Goal: Task Accomplishment & Management: Manage account settings

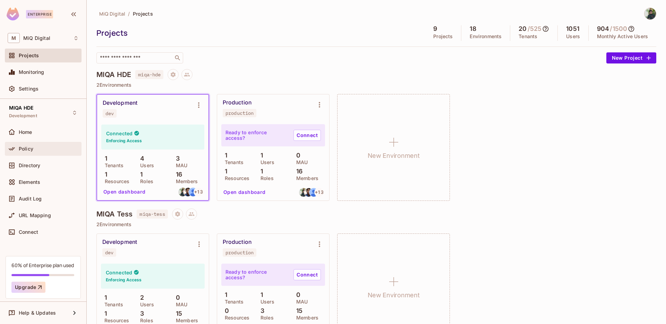
click at [33, 150] on span "Policy" at bounding box center [26, 149] width 15 height 6
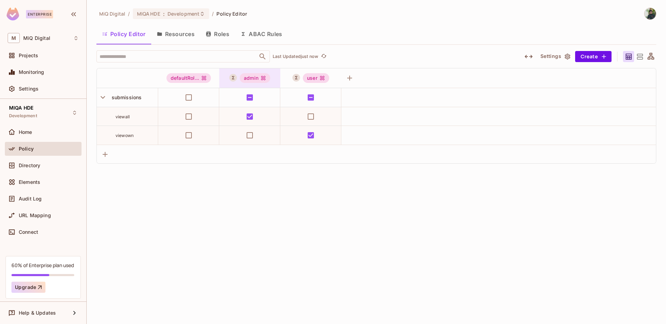
click at [256, 78] on div "admin" at bounding box center [255, 78] width 31 height 10
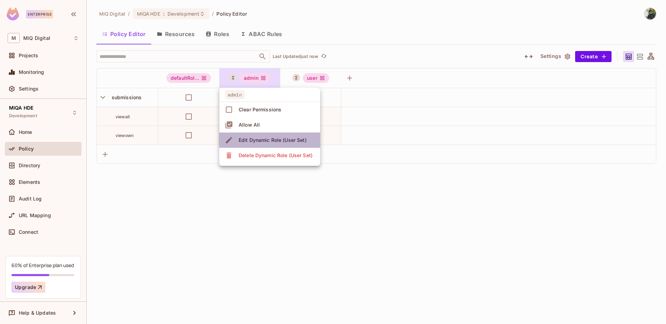
click at [272, 140] on div "Edit Dynamic Role (User Set)" at bounding box center [273, 140] width 68 height 7
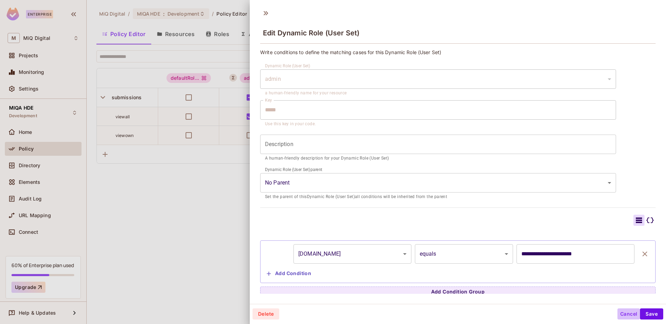
click at [621, 314] on button "Cancel" at bounding box center [628, 313] width 23 height 11
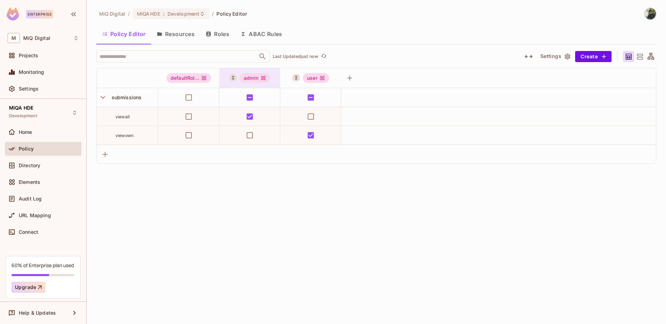
click at [253, 77] on div "admin" at bounding box center [255, 78] width 31 height 10
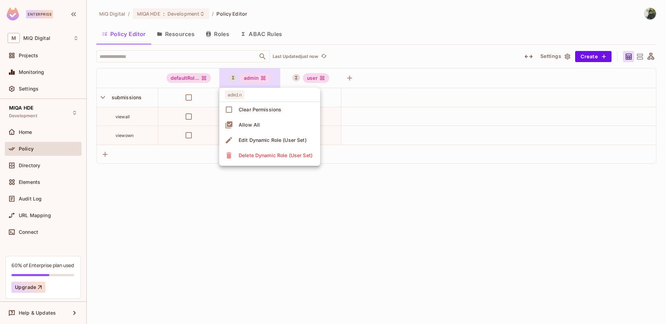
click at [246, 142] on div "Edit Dynamic Role (User Set)" at bounding box center [273, 140] width 68 height 7
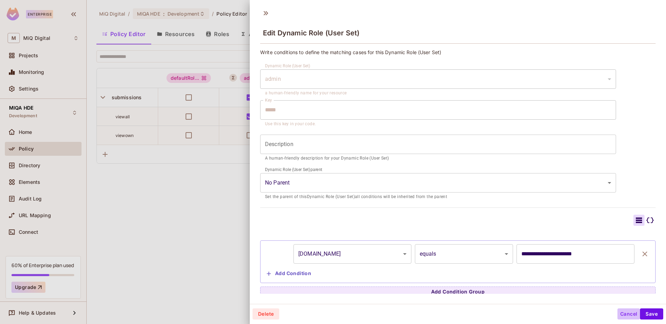
click at [621, 315] on button "Cancel" at bounding box center [628, 313] width 23 height 11
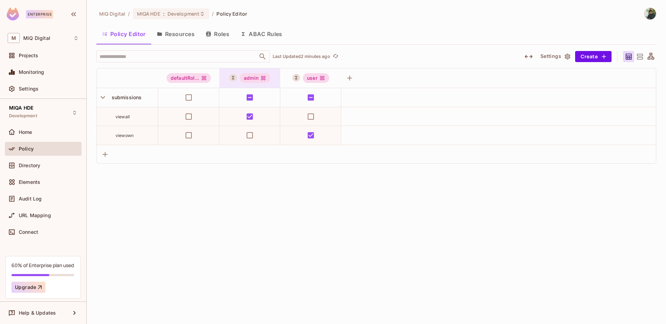
click at [253, 79] on div "admin" at bounding box center [255, 78] width 31 height 10
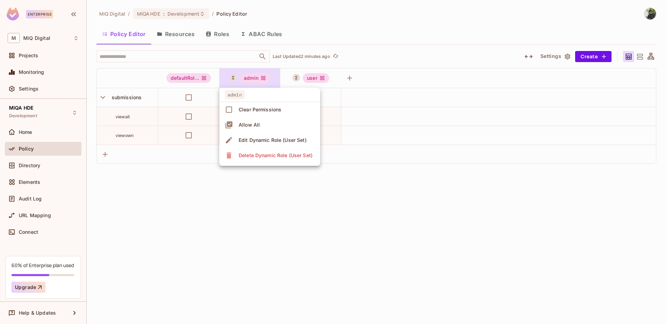
click at [274, 139] on div "Edit Dynamic Role (User Set)" at bounding box center [273, 140] width 68 height 7
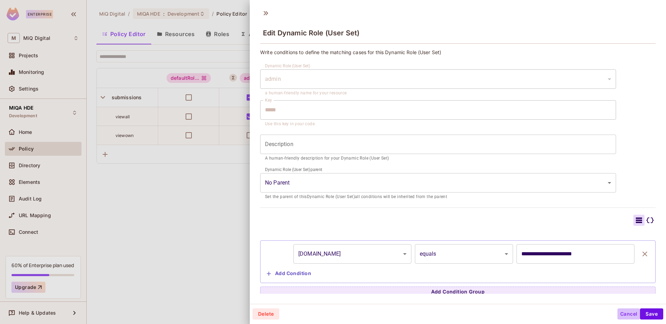
click at [620, 316] on button "Cancel" at bounding box center [628, 313] width 23 height 11
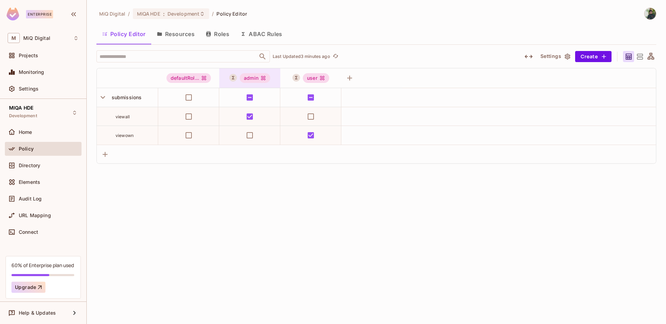
click at [254, 77] on div "admin" at bounding box center [255, 78] width 31 height 10
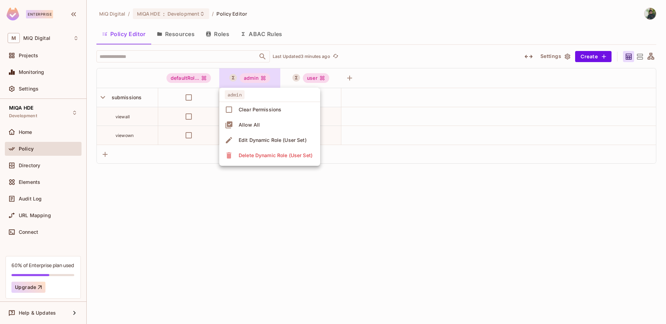
click at [268, 142] on div "Edit Dynamic Role (User Set)" at bounding box center [273, 140] width 68 height 7
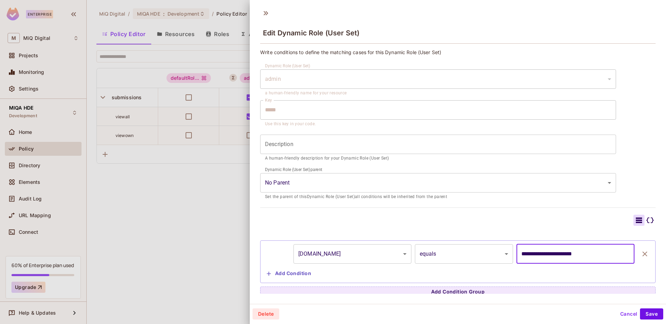
click at [539, 255] on input "**********" at bounding box center [576, 253] width 118 height 19
type input "**********"
click at [649, 314] on button "Save" at bounding box center [651, 313] width 23 height 11
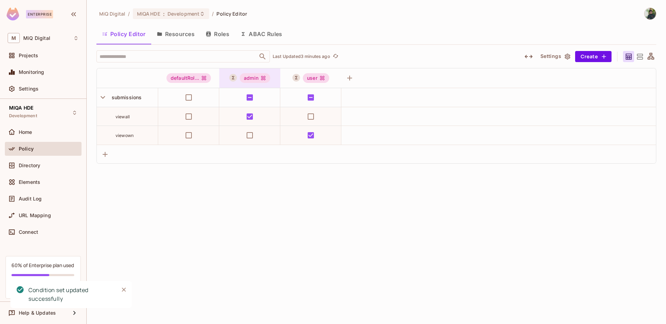
click at [256, 78] on div "admin" at bounding box center [255, 78] width 31 height 10
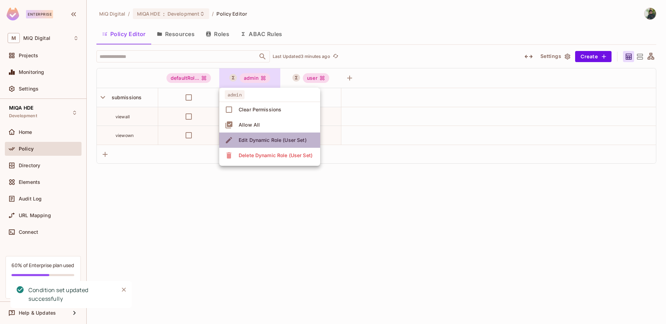
click at [273, 142] on div "Edit Dynamic Role (User Set)" at bounding box center [273, 140] width 68 height 7
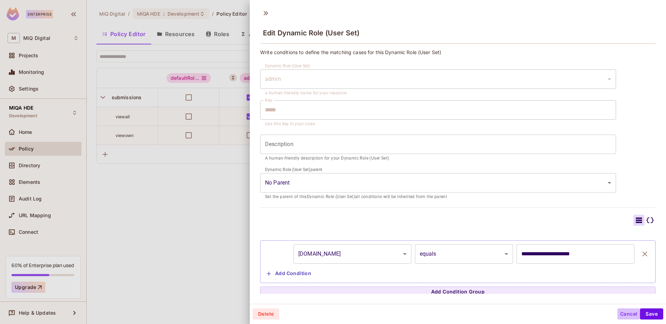
click at [623, 315] on button "Cancel" at bounding box center [628, 313] width 23 height 11
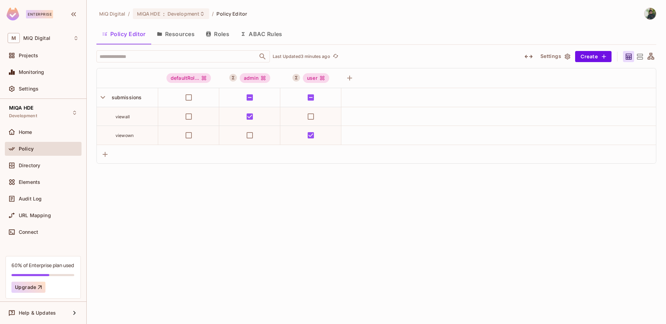
click at [536, 172] on div "MiQ Digital / MIQA HDE : Development / Policy Editor Policy Editor Resources Ro…" at bounding box center [376, 162] width 579 height 324
